Goal: Navigation & Orientation: Go to known website

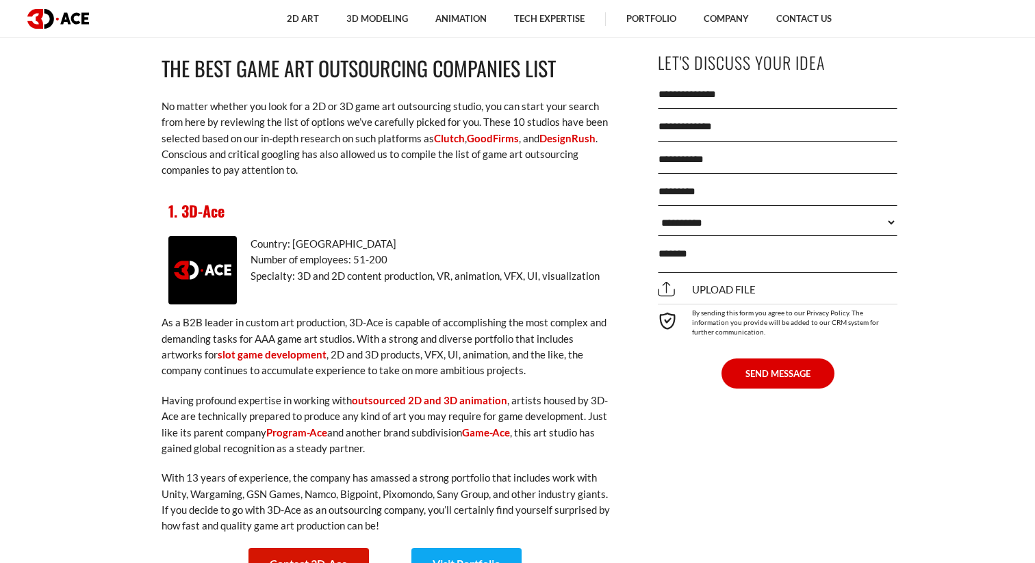
scroll to position [1771, 0]
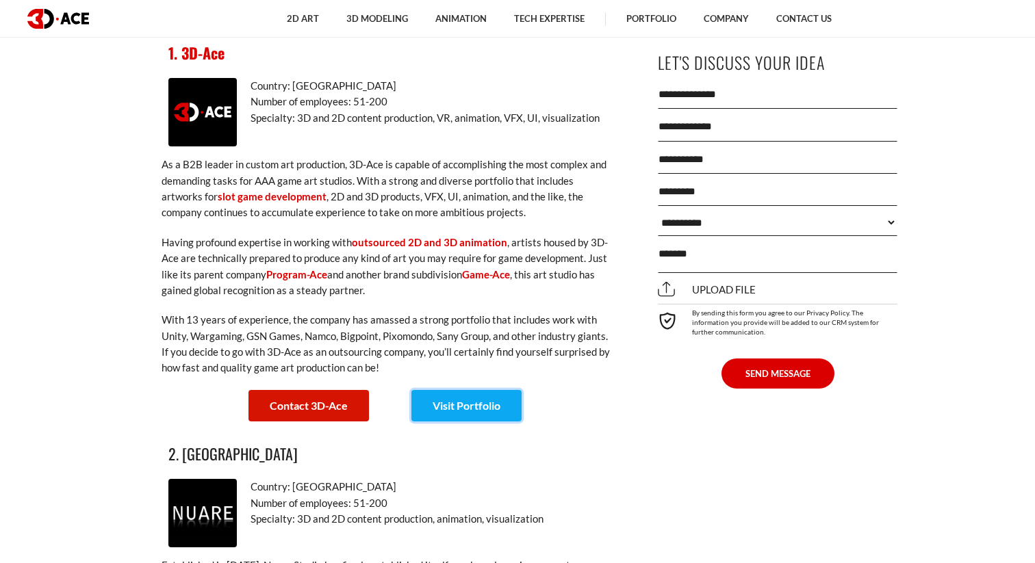
click at [468, 390] on link "Visit Portfolio" at bounding box center [466, 405] width 110 height 31
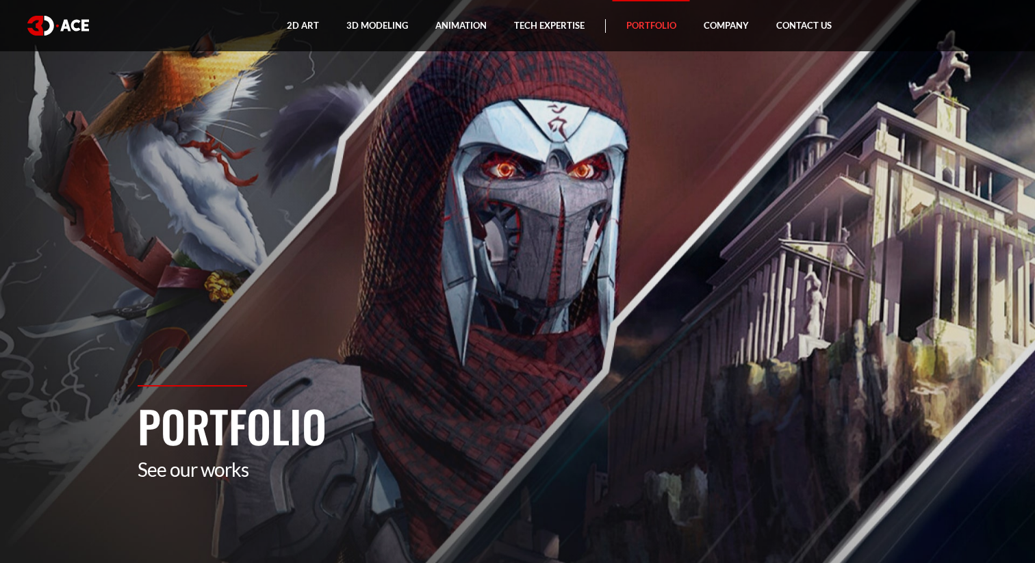
click at [61, 23] on img at bounding box center [58, 26] width 62 height 20
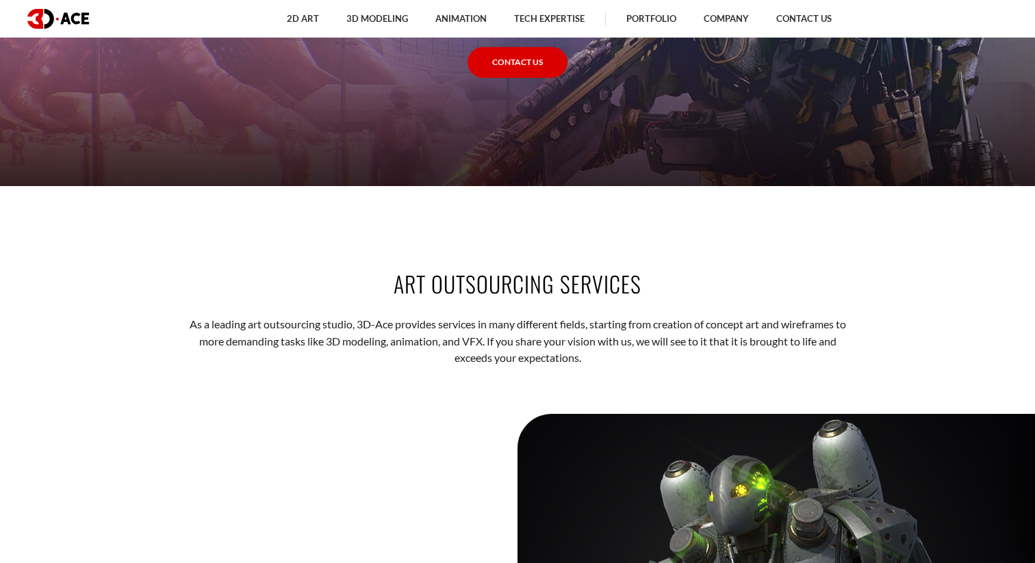
scroll to position [1705, 0]
